Goal: Information Seeking & Learning: Learn about a topic

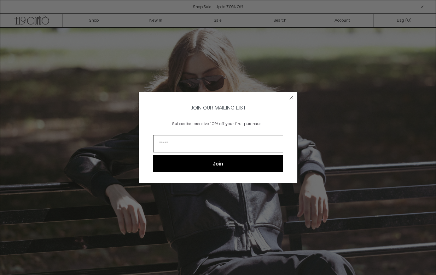
click at [291, 96] on icon "Close dialog" at bounding box center [291, 97] width 3 height 3
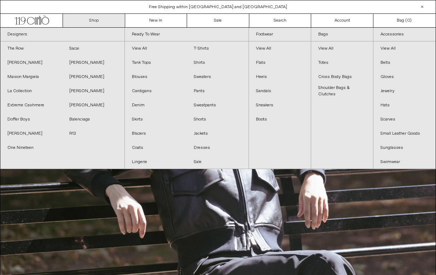
click at [93, 22] on link "Shop" at bounding box center [94, 20] width 62 height 13
click at [140, 49] on link "View All" at bounding box center [156, 48] width 62 height 14
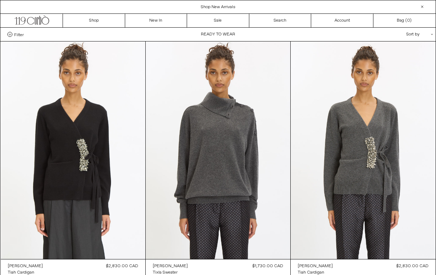
click at [213, 5] on span "Shop New Arrivals" at bounding box center [218, 7] width 35 height 6
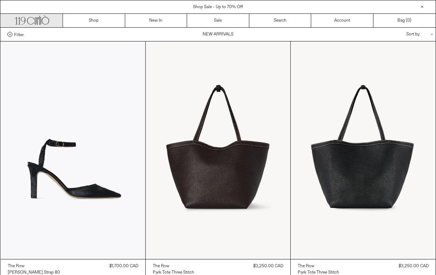
click at [40, 18] on icon ".cls-1, .cls-2 { fill: #231f20; stroke: #231f20; stroke-miterlimit: 10; stroke-…" at bounding box center [32, 19] width 35 height 10
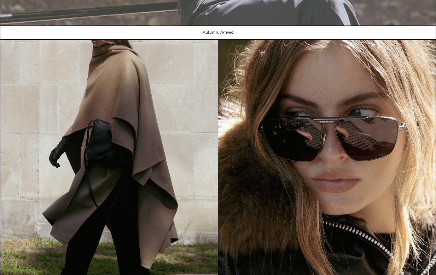
scroll to position [586, 0]
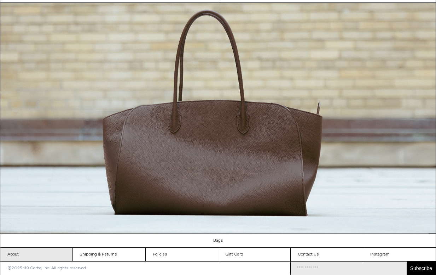
click at [13, 248] on link "About" at bounding box center [36, 253] width 72 height 13
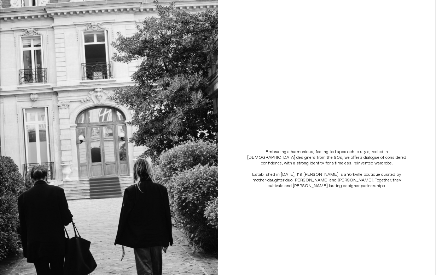
scroll to position [69, 0]
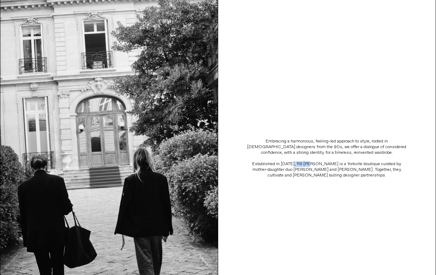
drag, startPoint x: 304, startPoint y: 163, endPoint x: 286, endPoint y: 165, distance: 17.8
click at [286, 165] on p "Established in 2006, 119 Corbò is a Yorkville boutique curated by mother-daught…" at bounding box center [327, 169] width 163 height 17
click at [297, 201] on div "Embracing a harmonious, feeling-led approach to style, rooted in Belgian design…" at bounding box center [327, 157] width 218 height 371
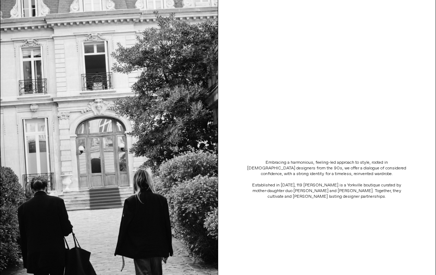
scroll to position [45, 0]
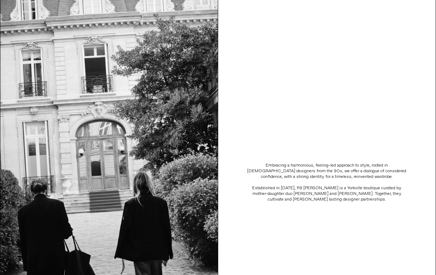
click at [305, 187] on p "Established in 2006, 119 Corbò is a Yorkville boutique curated by mother-daught…" at bounding box center [327, 193] width 163 height 17
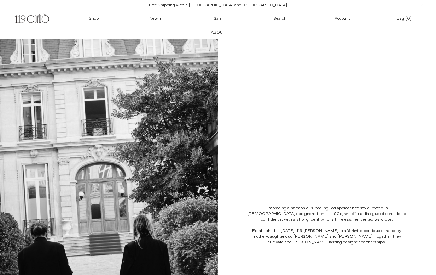
scroll to position [166, 0]
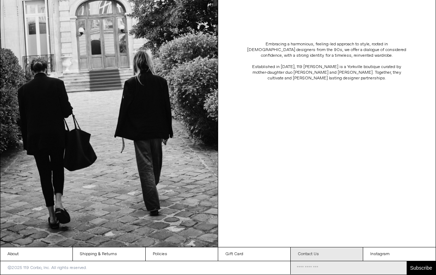
click at [299, 254] on link "Contact Us" at bounding box center [327, 253] width 72 height 13
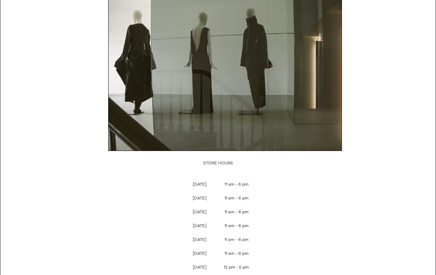
scroll to position [30, 0]
